Goal: Task Accomplishment & Management: Use online tool/utility

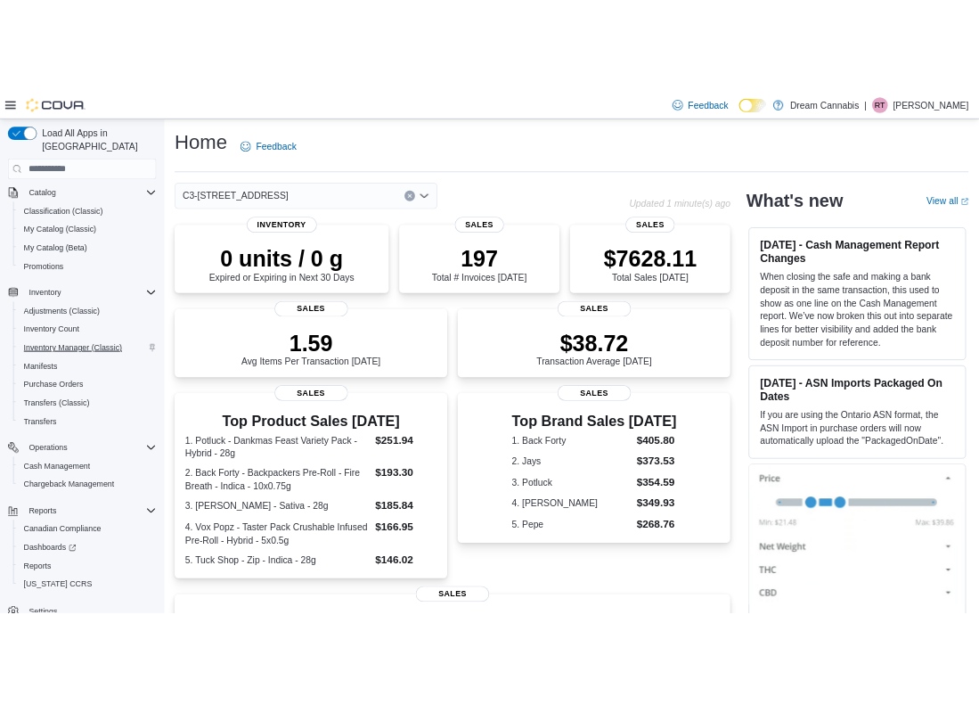
scroll to position [128, 0]
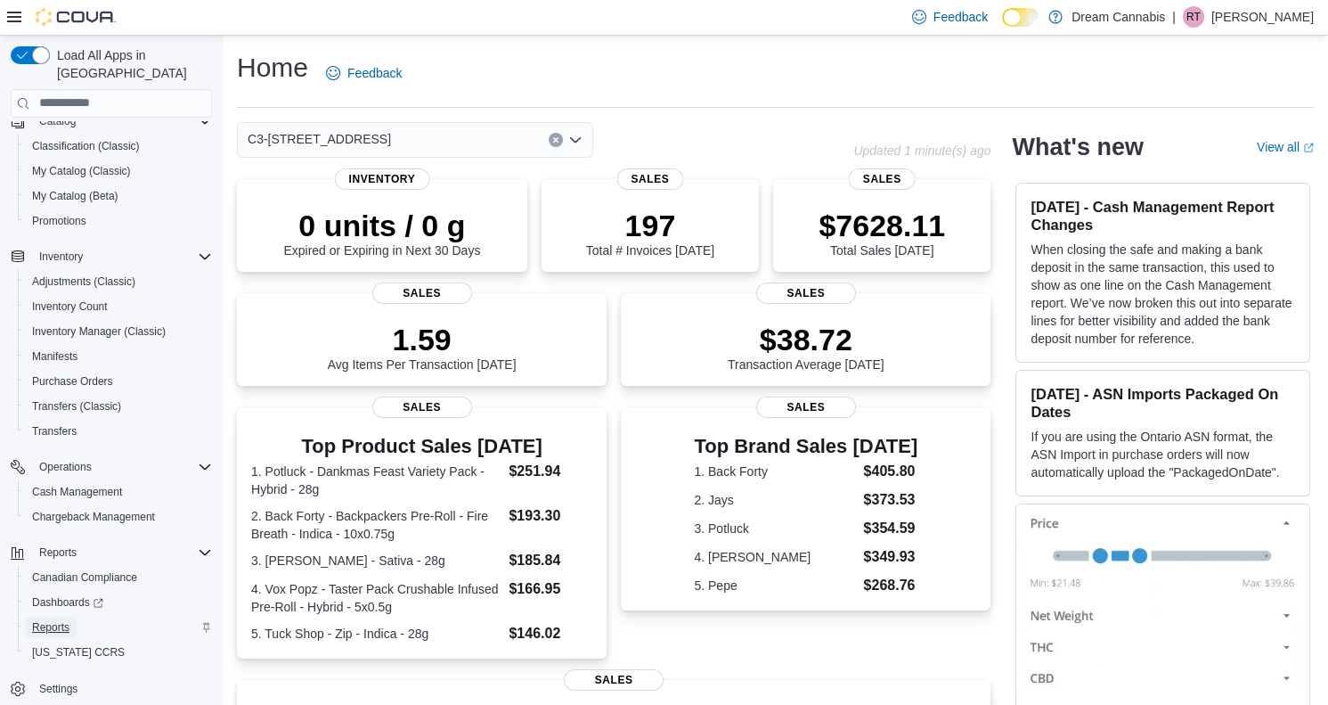
click at [61, 620] on span "Reports" at bounding box center [50, 627] width 37 height 14
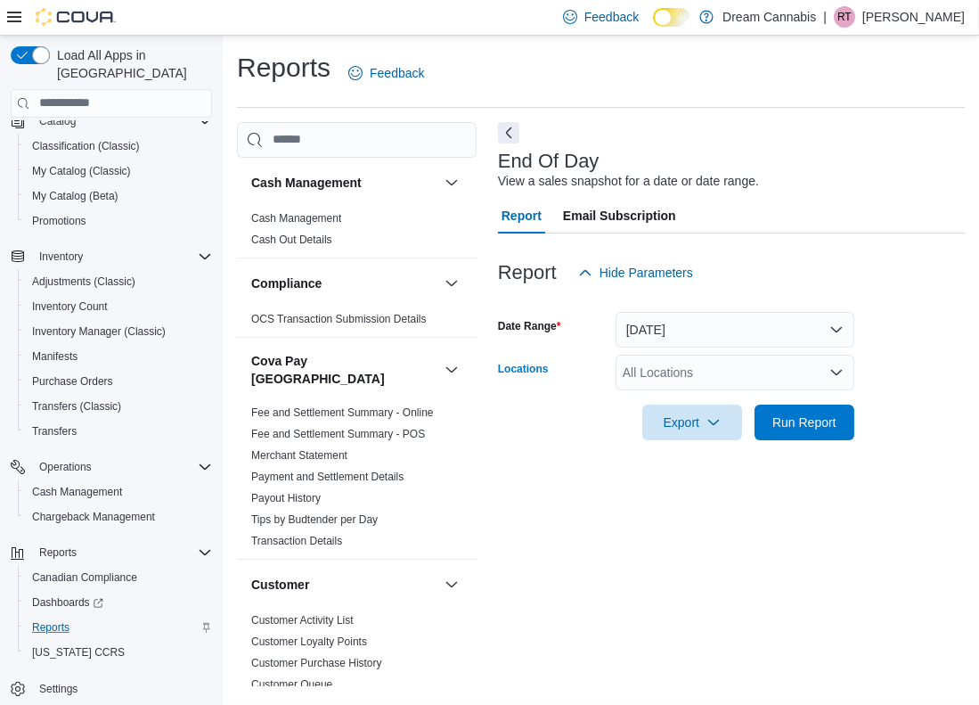
click at [678, 374] on div "All Locations" at bounding box center [735, 373] width 239 height 36
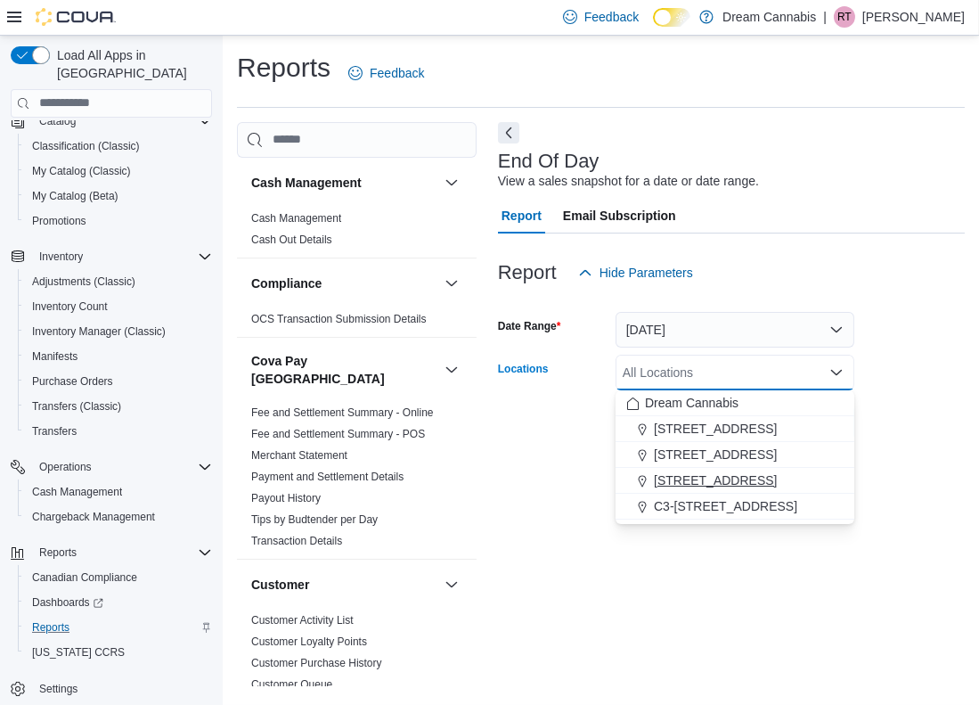
click at [693, 473] on span "5673 Osgoode Main St" at bounding box center [715, 480] width 123 height 18
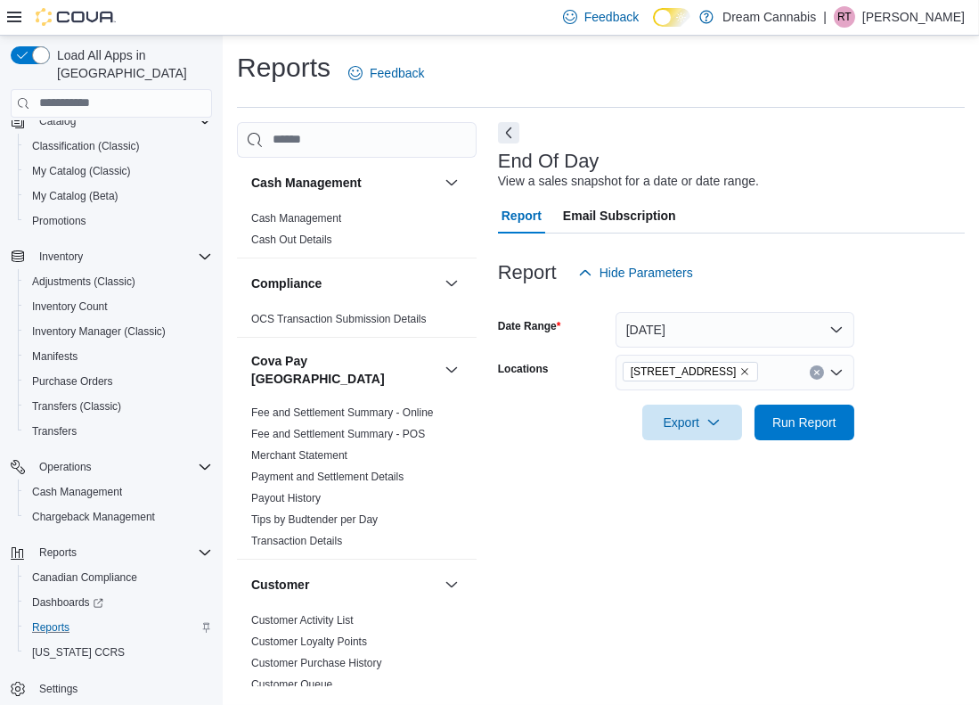
click at [706, 533] on div "End Of Day View a sales snapshot for a date or date range. Report Email Subscri…" at bounding box center [731, 404] width 467 height 564
click at [787, 430] on span "Run Report" at bounding box center [804, 422] width 78 height 36
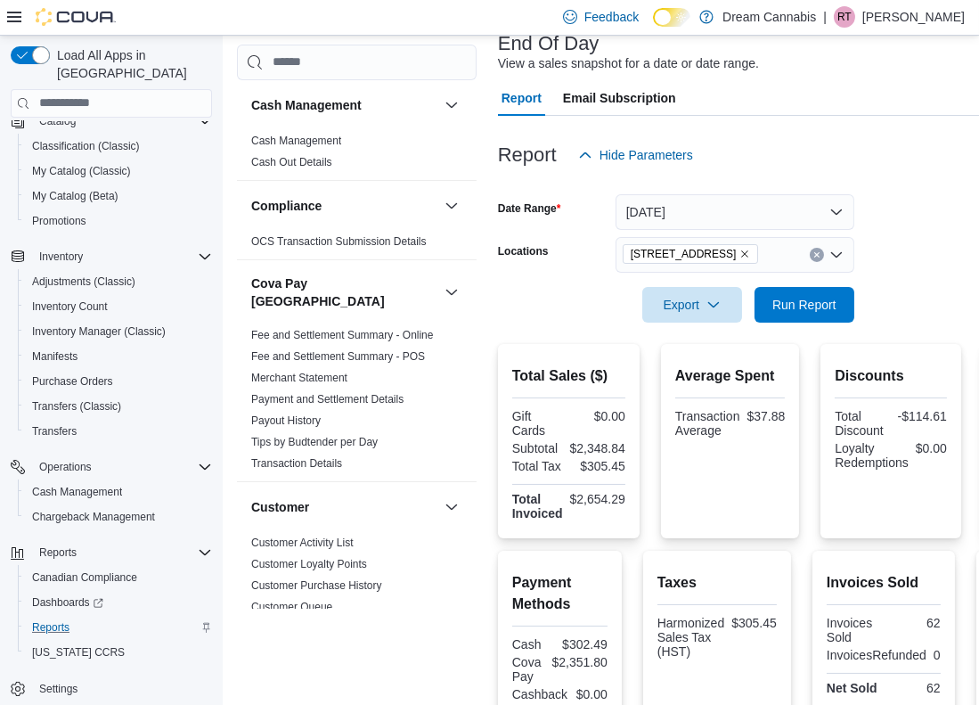
scroll to position [116, 0]
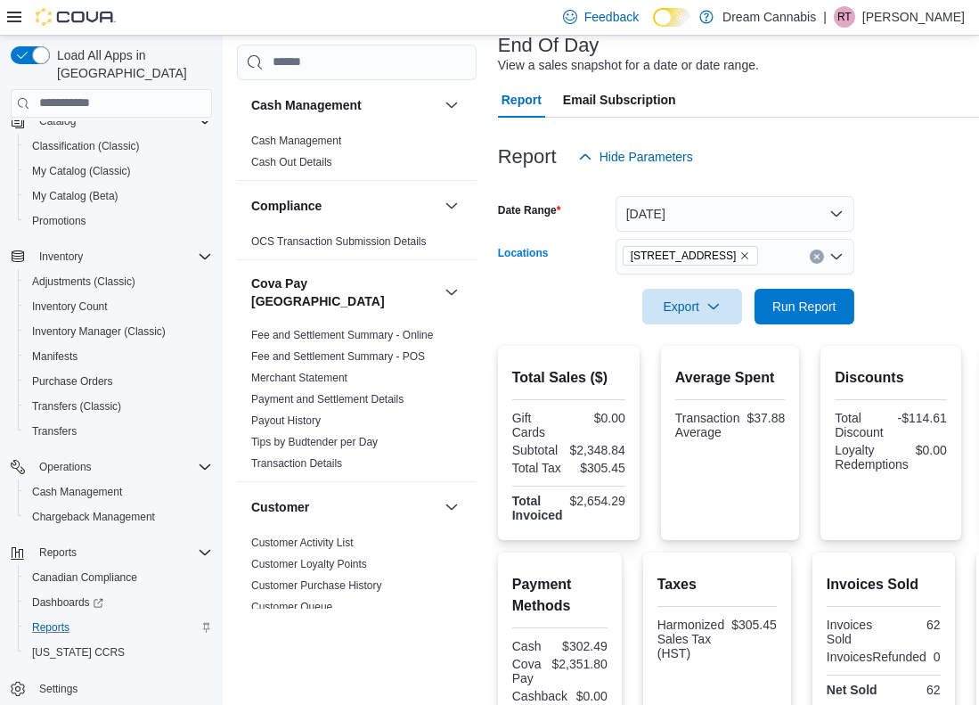
click at [750, 252] on icon "Remove 5673 Osgoode Main St from selection in this group" at bounding box center [744, 255] width 11 height 11
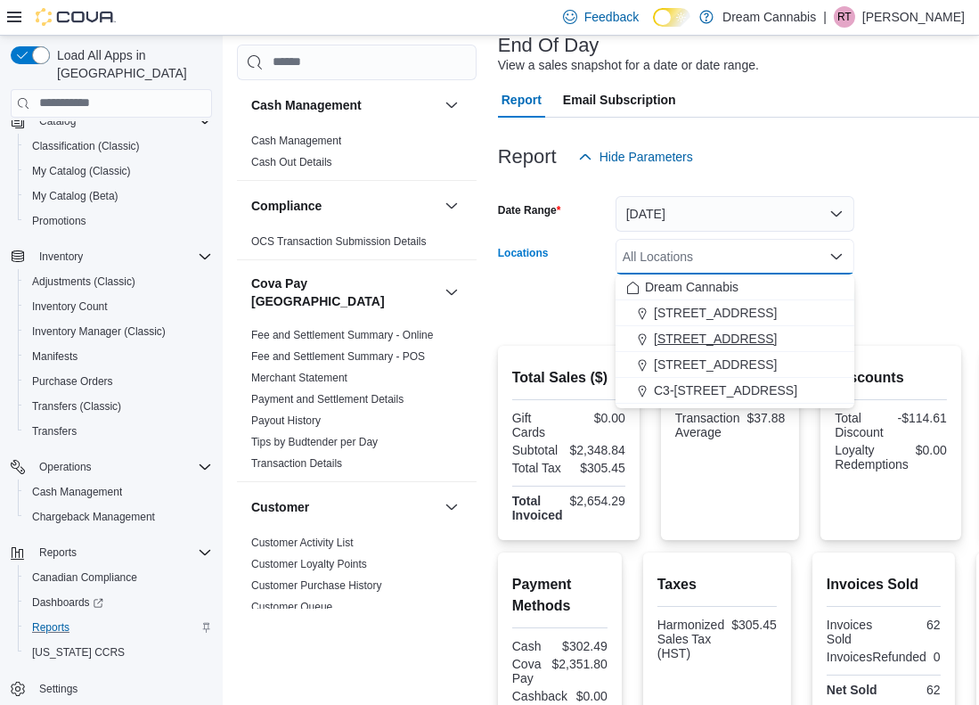
click at [725, 343] on span "290 King St W" at bounding box center [715, 339] width 123 height 18
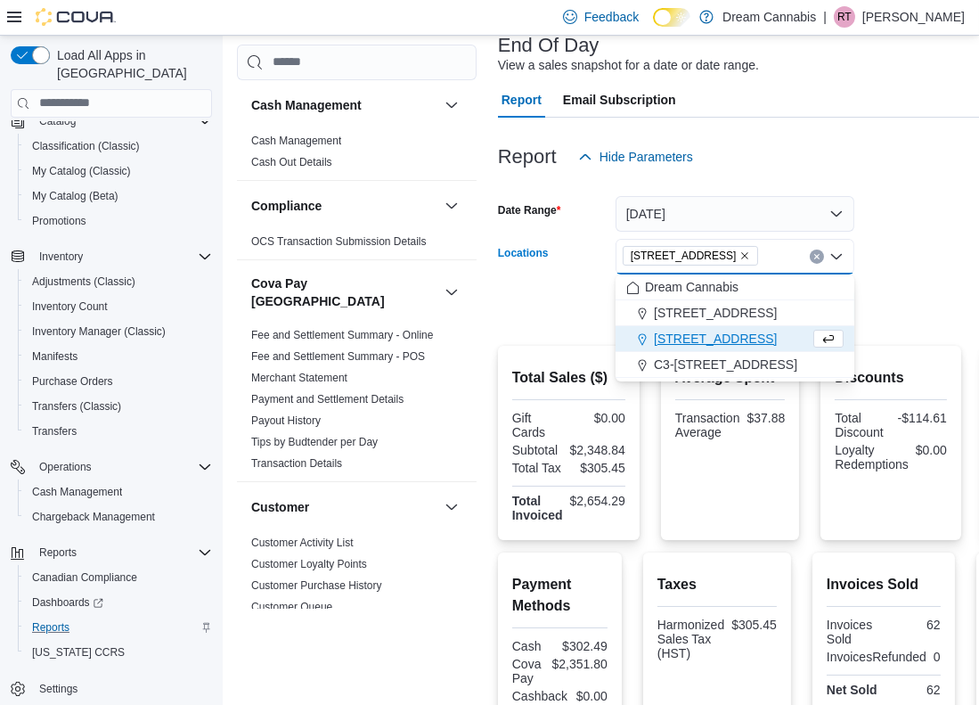
click at [935, 298] on form "Date Range Today Locations 290 King St W Combo box. Selected. 290 King St W. Pr…" at bounding box center [799, 250] width 602 height 150
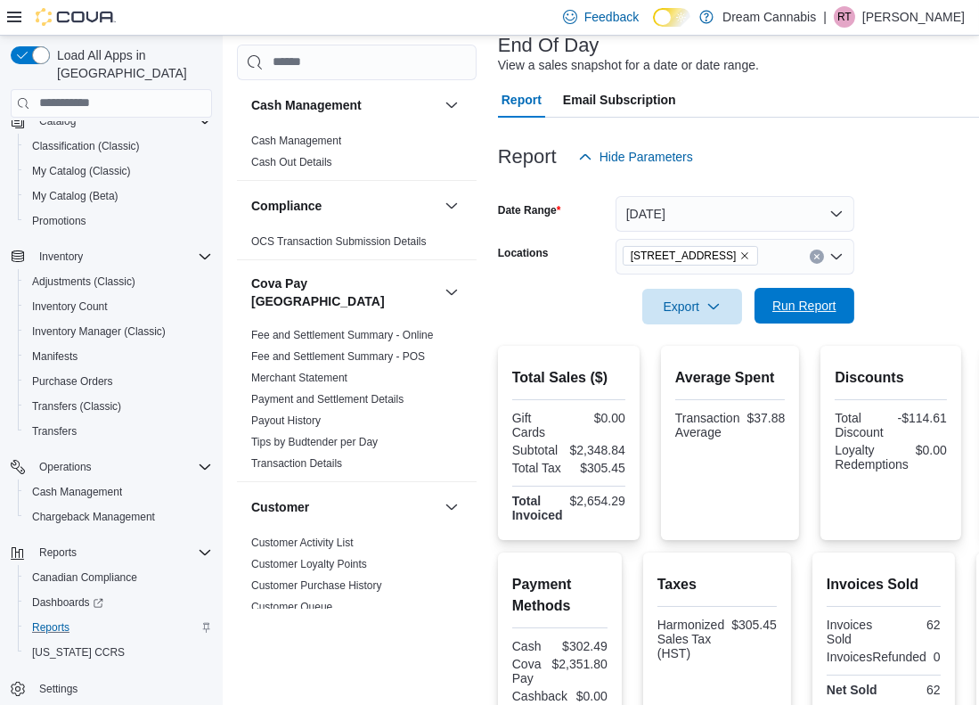
click at [810, 304] on span "Run Report" at bounding box center [804, 306] width 64 height 18
click at [747, 257] on div "290 King St W" at bounding box center [735, 257] width 239 height 36
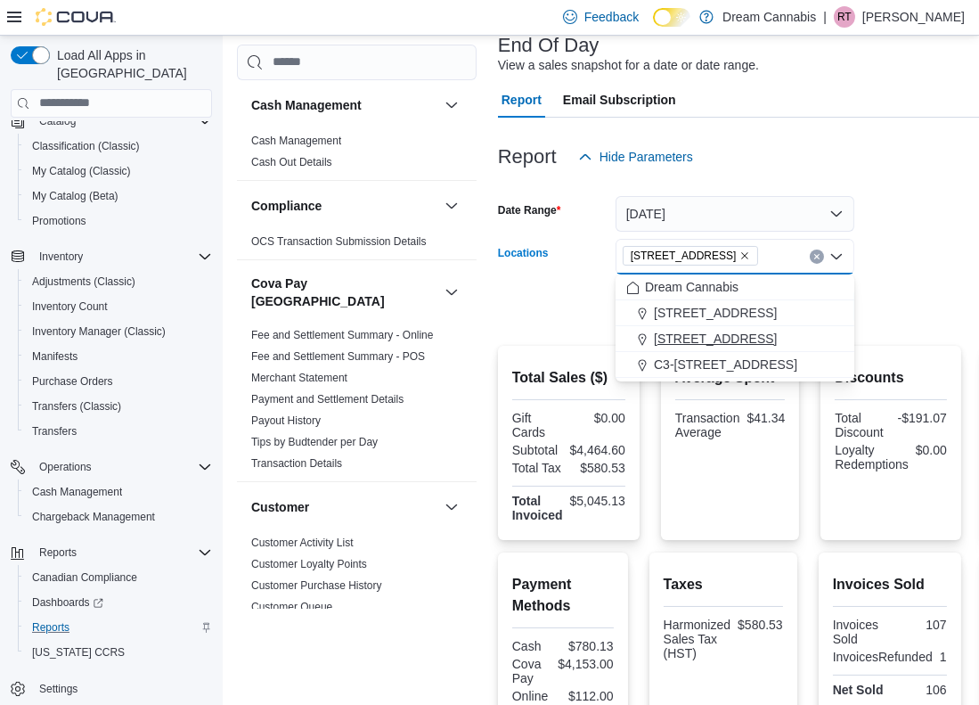
click at [739, 340] on span "5673 Osgoode Main St" at bounding box center [715, 339] width 123 height 18
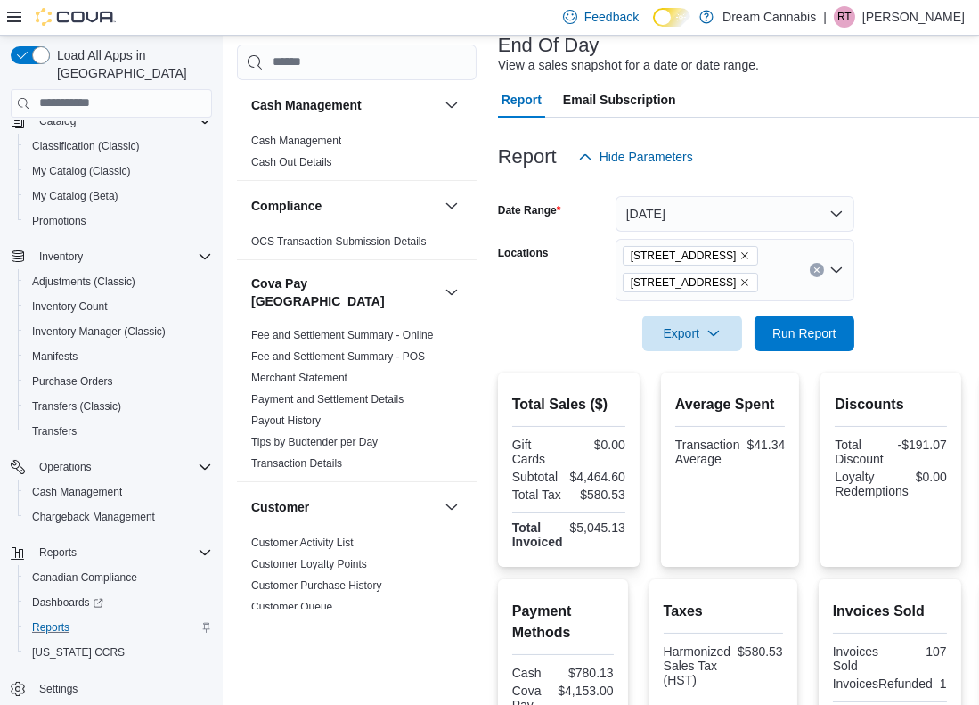
click at [917, 322] on form "Date Range Today Locations 290 King St W 5673 Osgoode Main St Export Run Report" at bounding box center [800, 263] width 605 height 176
click at [802, 325] on span "Run Report" at bounding box center [804, 332] width 64 height 18
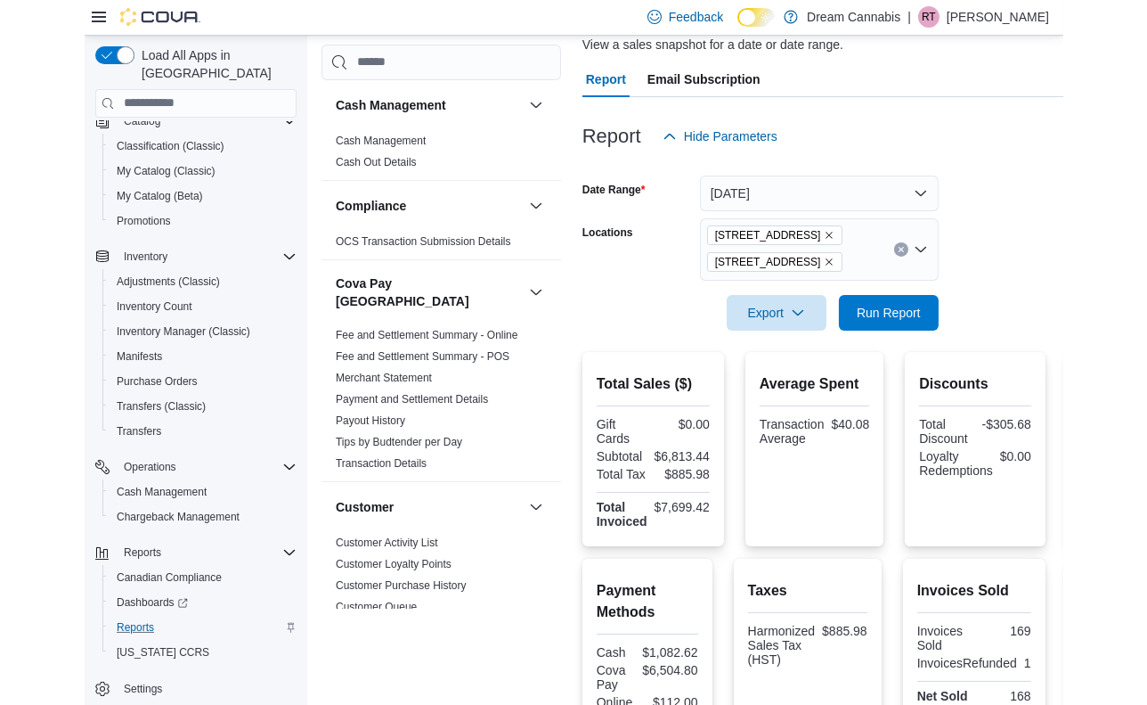
scroll to position [137, 0]
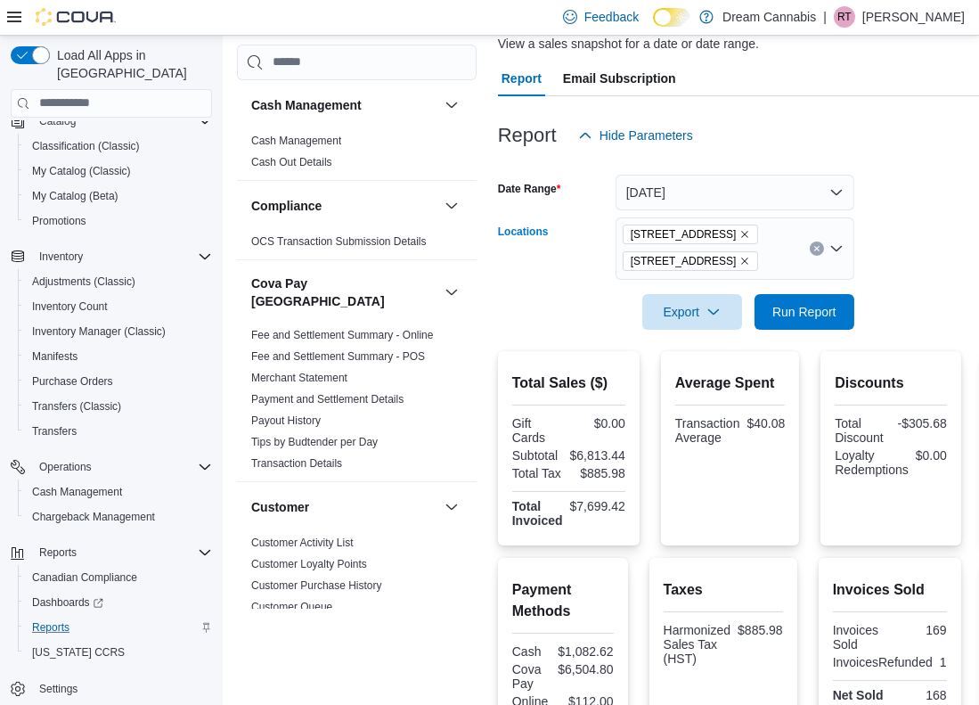
click at [711, 239] on span "290 King St W" at bounding box center [691, 234] width 120 height 18
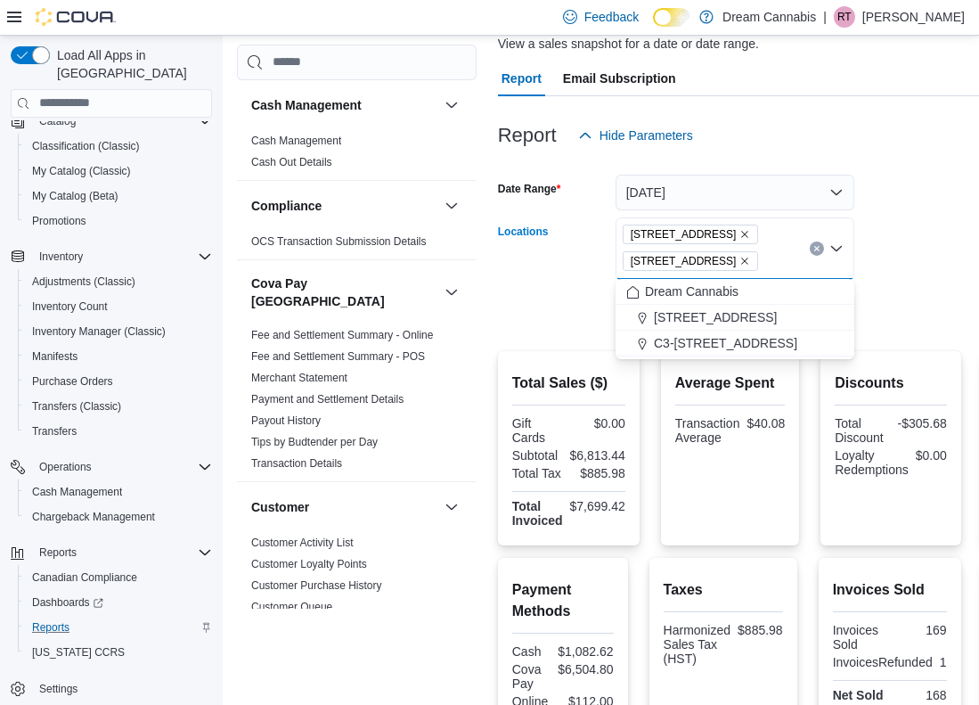
click at [750, 259] on icon "Remove 5673 Osgoode Main St from selection in this group" at bounding box center [744, 261] width 11 height 11
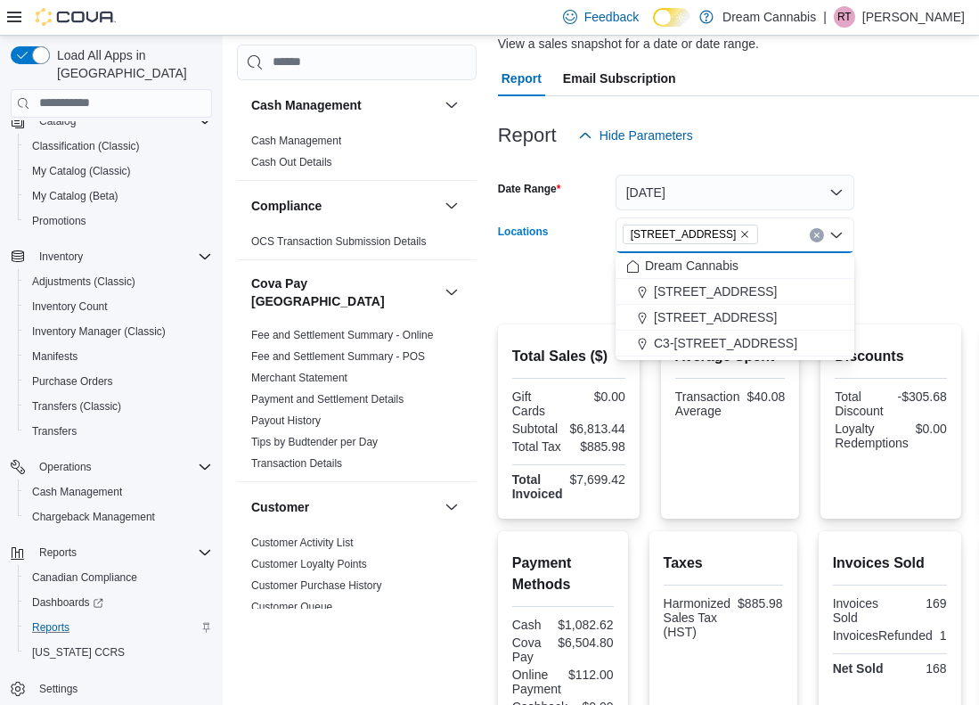
click at [739, 236] on icon "Remove 290 King St W from selection in this group" at bounding box center [744, 234] width 11 height 11
click at [892, 141] on div "Report Hide Parameters" at bounding box center [800, 136] width 605 height 36
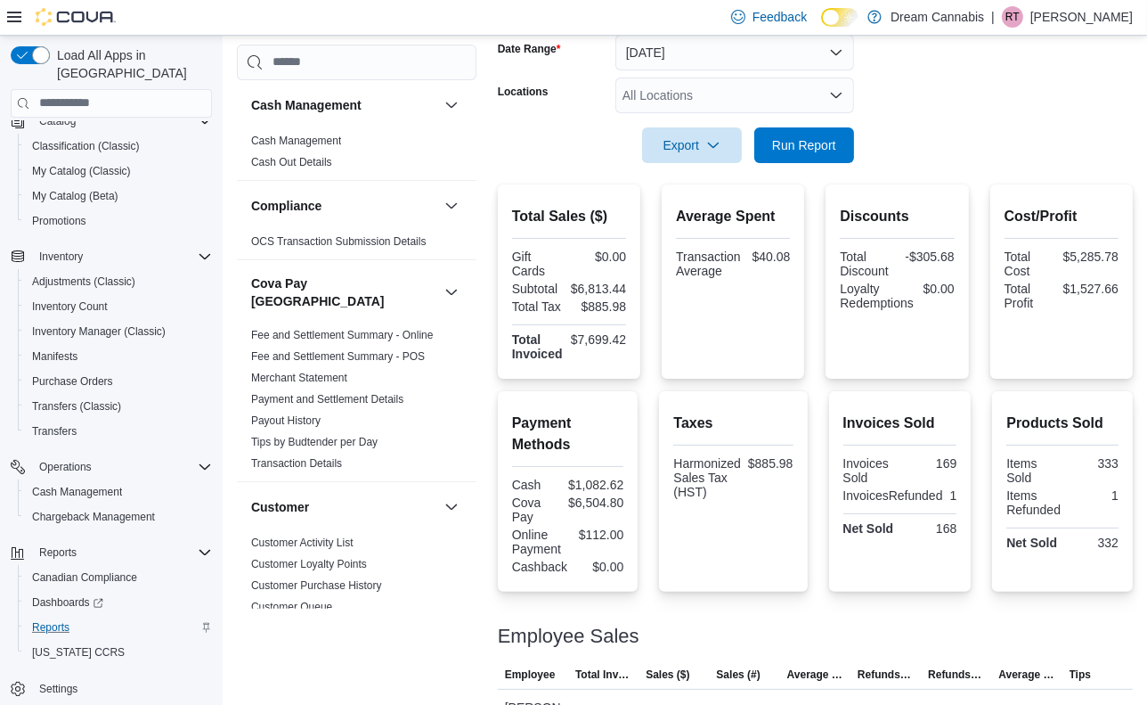
scroll to position [333, 0]
